Goal: Register for event/course

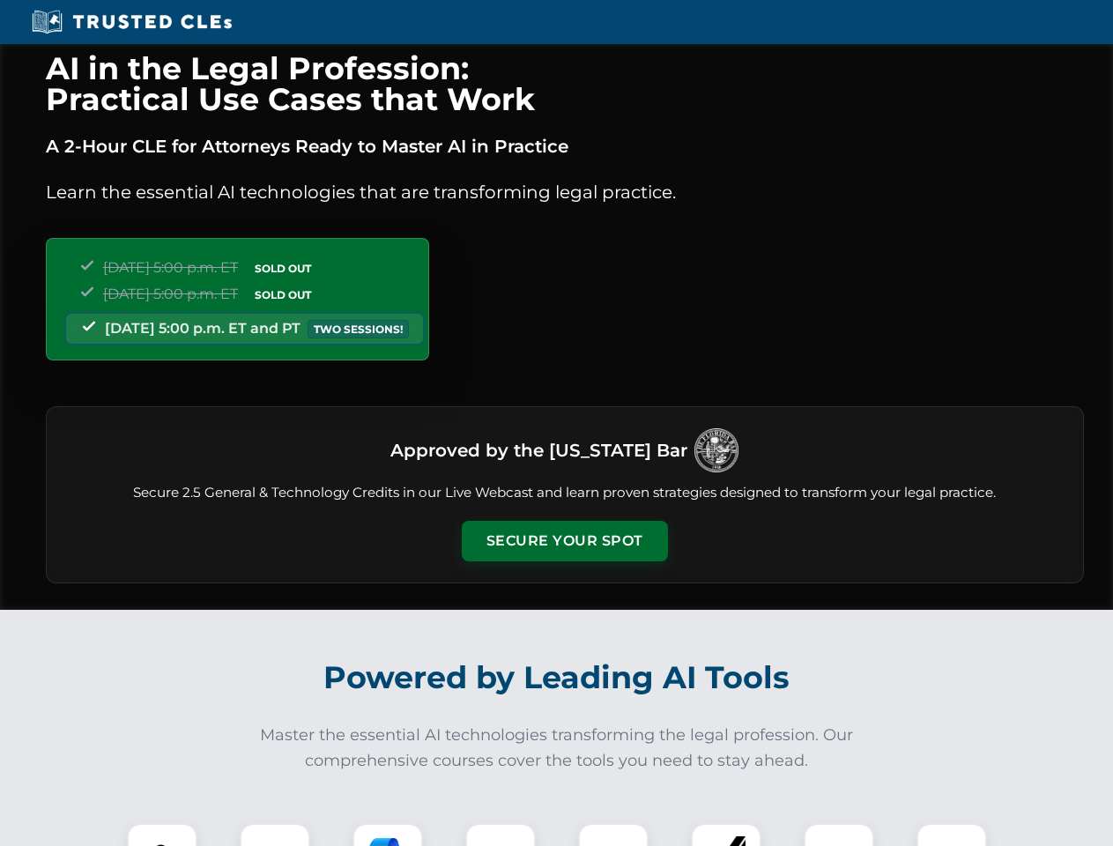
click at [564, 541] on button "Secure Your Spot" at bounding box center [565, 541] width 206 height 41
click at [162, 835] on img at bounding box center [162, 858] width 51 height 51
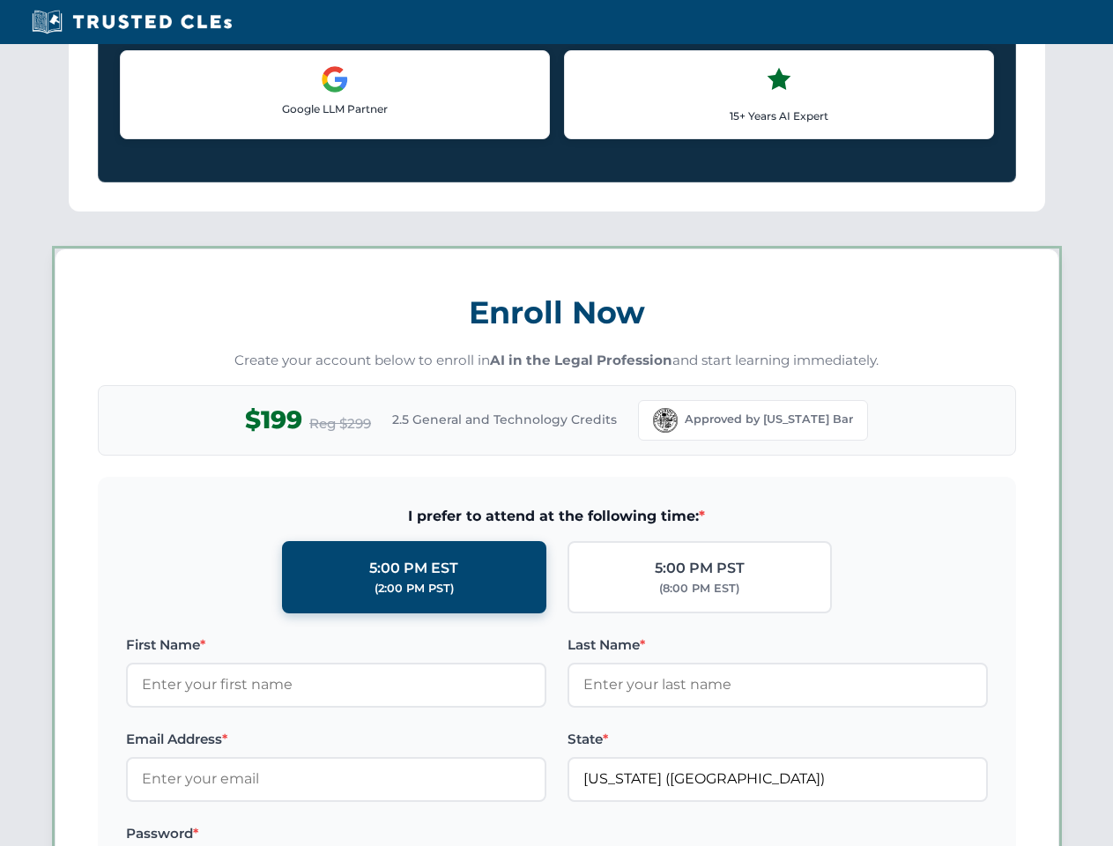
click at [388, 835] on label "Password *" at bounding box center [336, 833] width 420 height 21
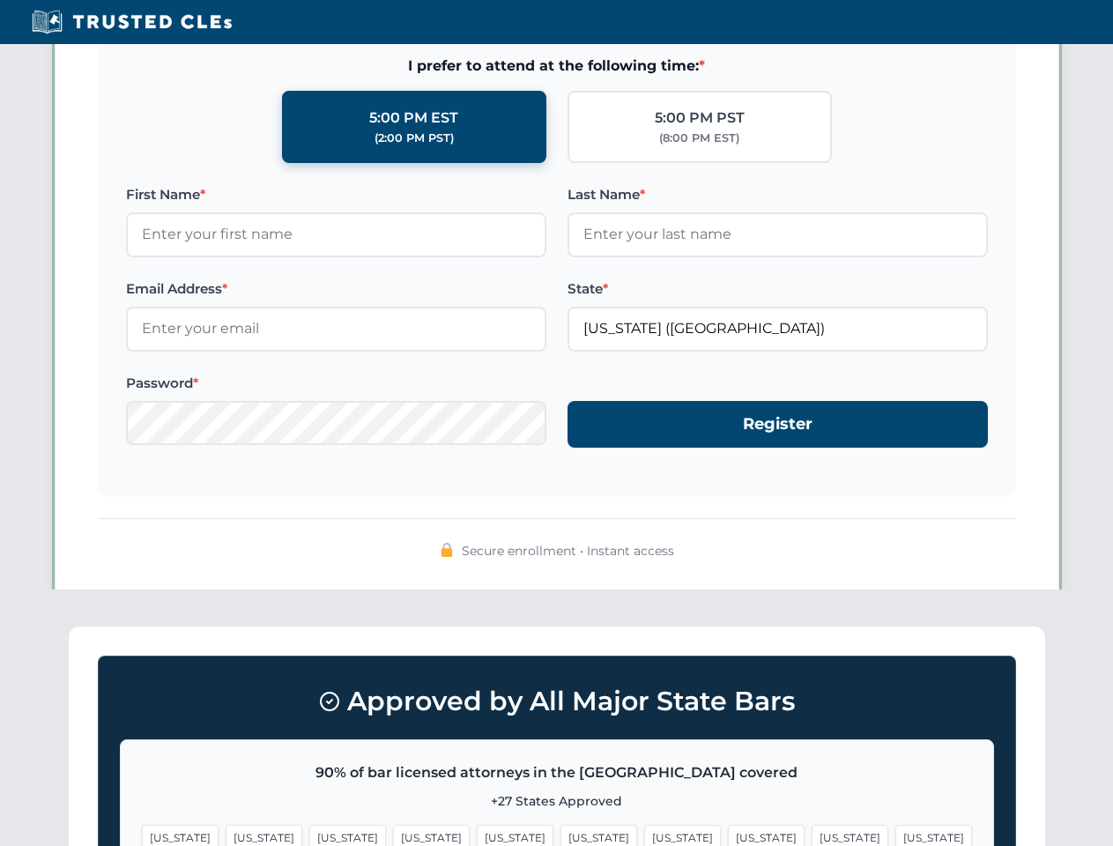
click at [812, 835] on span "[US_STATE]" at bounding box center [850, 838] width 77 height 26
